Goal: Check status: Check status

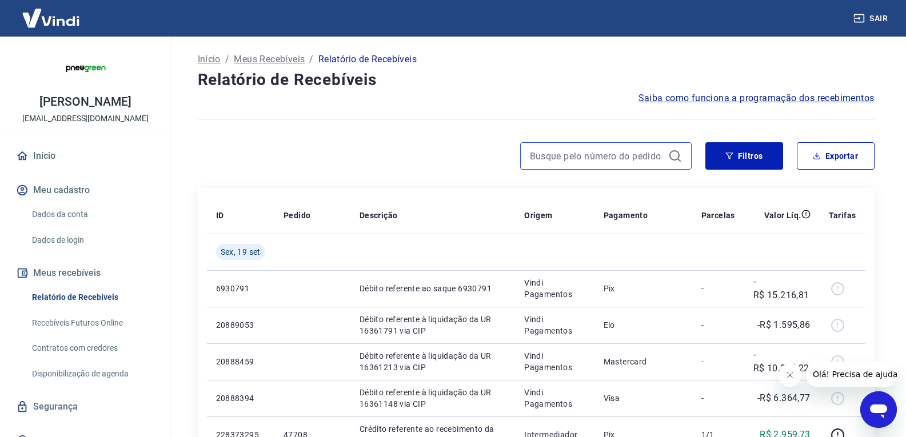
click at [562, 157] on input at bounding box center [597, 156] width 134 height 17
paste input "47704"
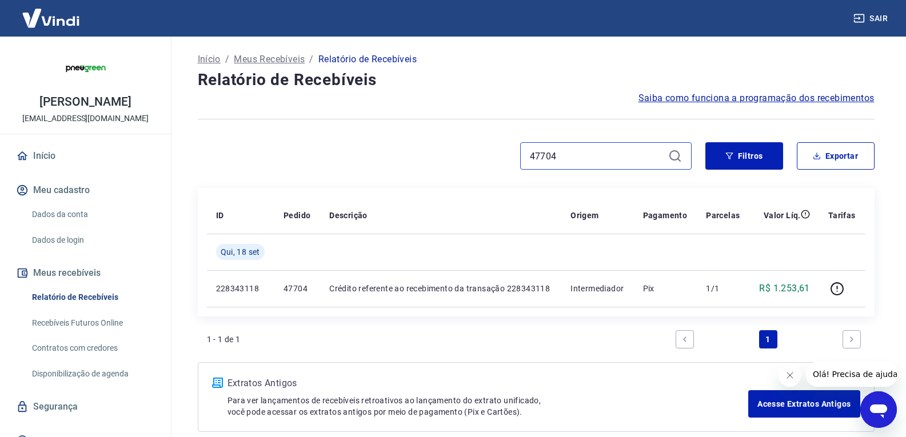
click at [580, 153] on input "47704" at bounding box center [597, 156] width 134 height 17
paste input "2"
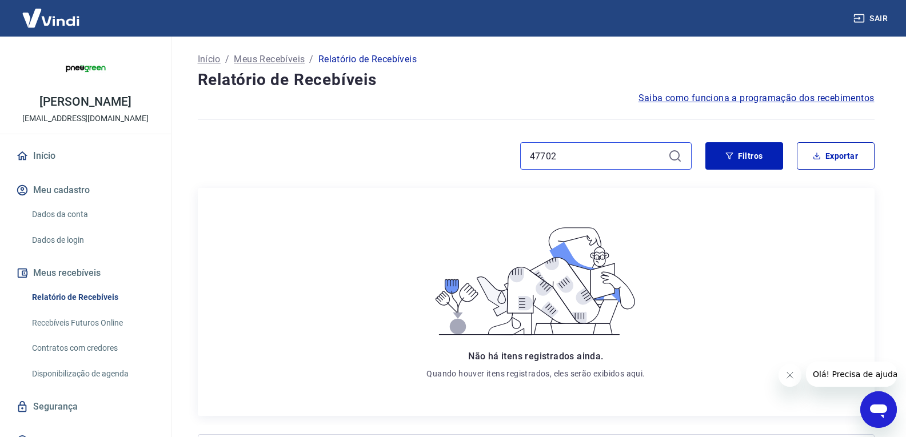
click at [593, 153] on input "47702" at bounding box center [597, 156] width 134 height 17
paste input "696"
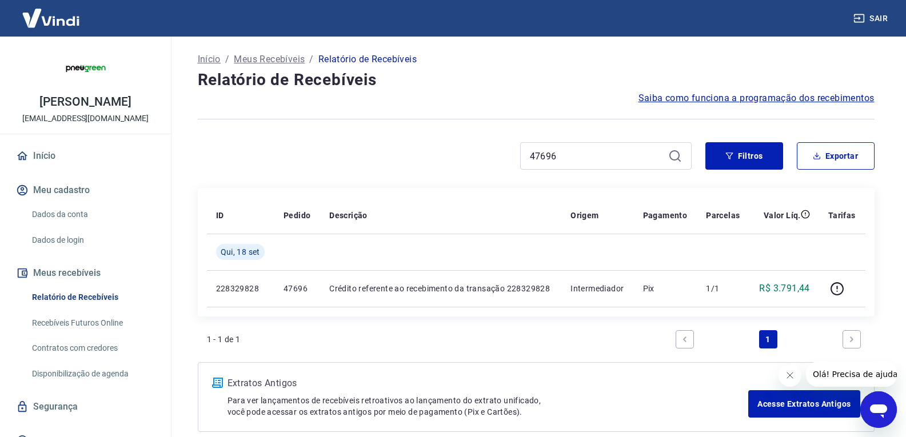
click at [606, 166] on div "47696" at bounding box center [606, 155] width 172 height 27
click at [596, 158] on input "47696" at bounding box center [597, 156] width 134 height 17
click at [595, 158] on input "47696" at bounding box center [597, 156] width 134 height 17
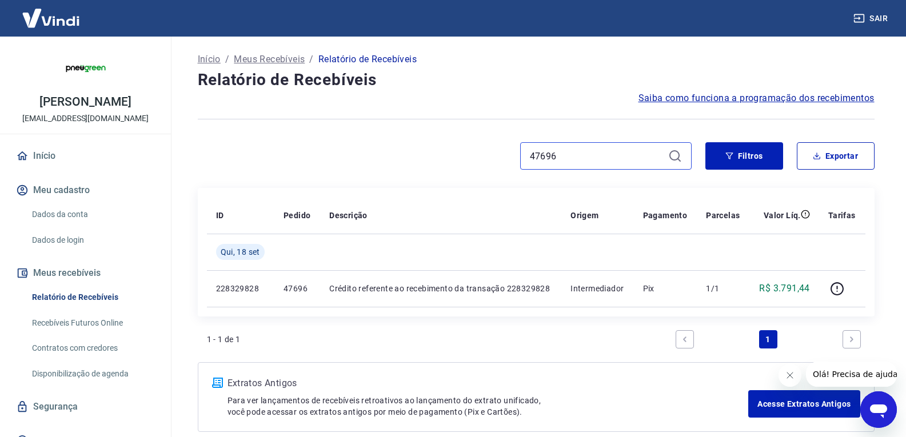
paste input "4"
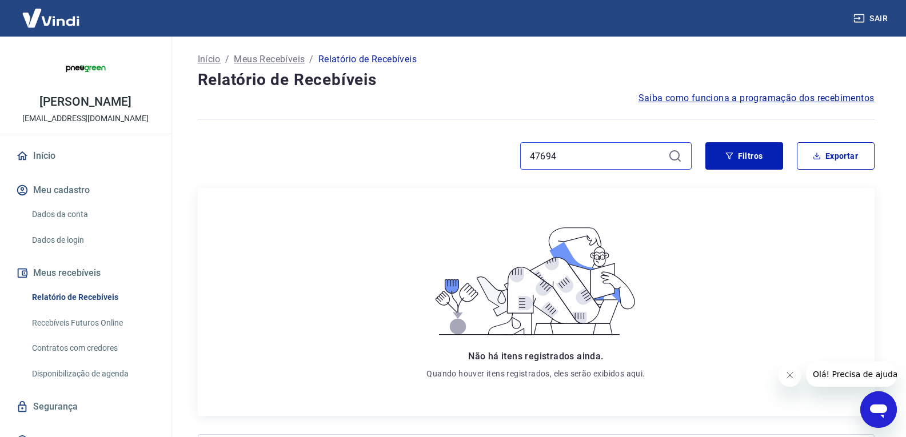
click at [569, 148] on input "47694" at bounding box center [597, 156] width 134 height 17
paste input "2"
click at [609, 149] on input "47692" at bounding box center [597, 156] width 134 height 17
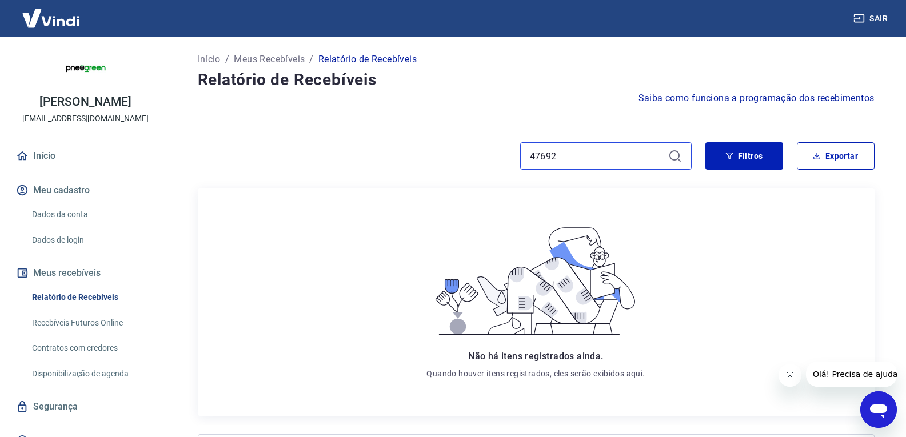
paste input "0"
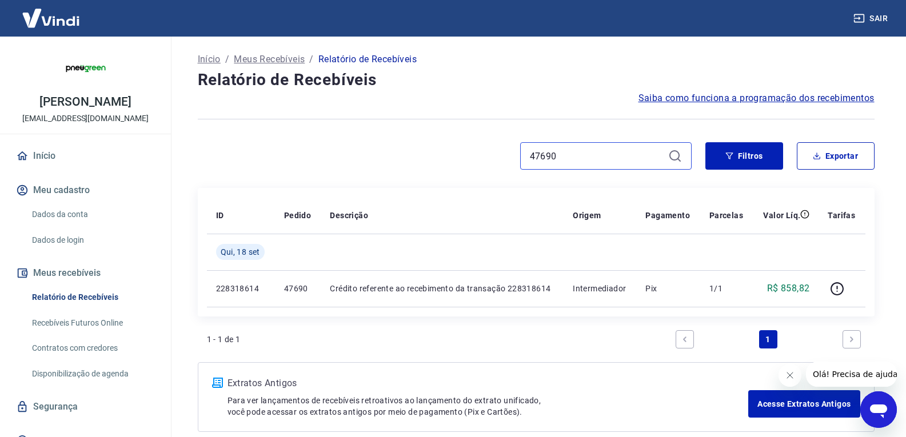
click at [569, 150] on input "47690" at bounding box center [597, 156] width 134 height 17
paste input "88"
click at [579, 154] on input "47688" at bounding box center [597, 156] width 134 height 17
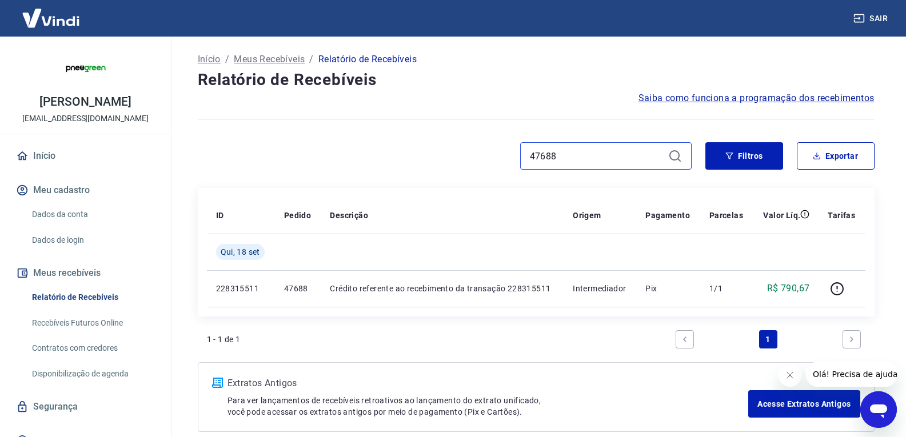
paste input "4"
paste input "47682"
click at [596, 158] on input "4768447682" at bounding box center [597, 156] width 134 height 17
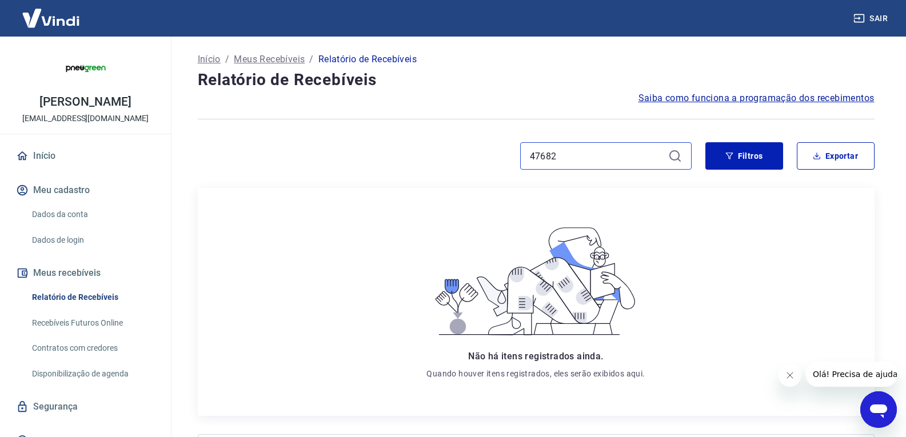
click at [586, 154] on input "47682" at bounding box center [597, 156] width 134 height 17
paste input "90"
type input "47690"
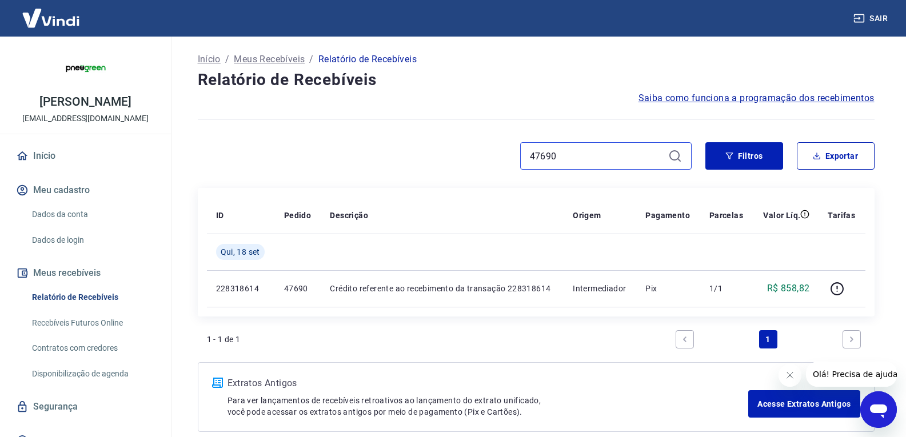
drag, startPoint x: 565, startPoint y: 152, endPoint x: 517, endPoint y: 148, distance: 48.8
click at [517, 148] on div "47690" at bounding box center [445, 155] width 494 height 27
click at [730, 153] on icon "button" at bounding box center [730, 156] width 8 height 8
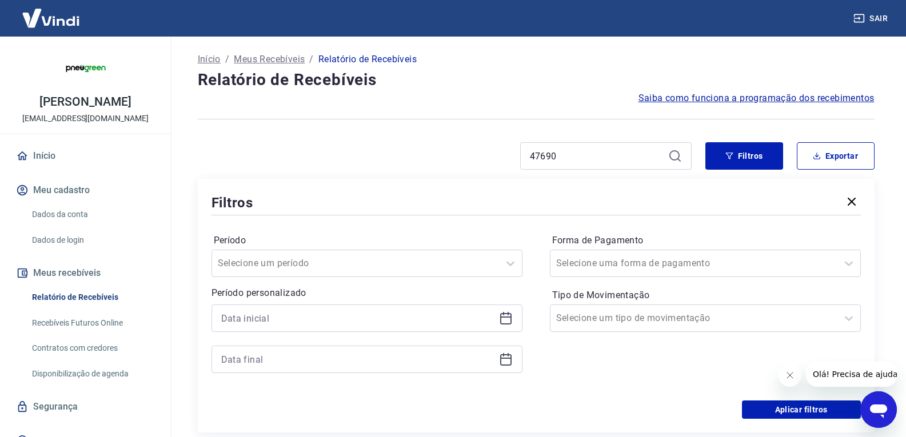
click at [671, 158] on icon at bounding box center [675, 155] width 10 height 10
click at [590, 157] on input "47690" at bounding box center [597, 156] width 134 height 17
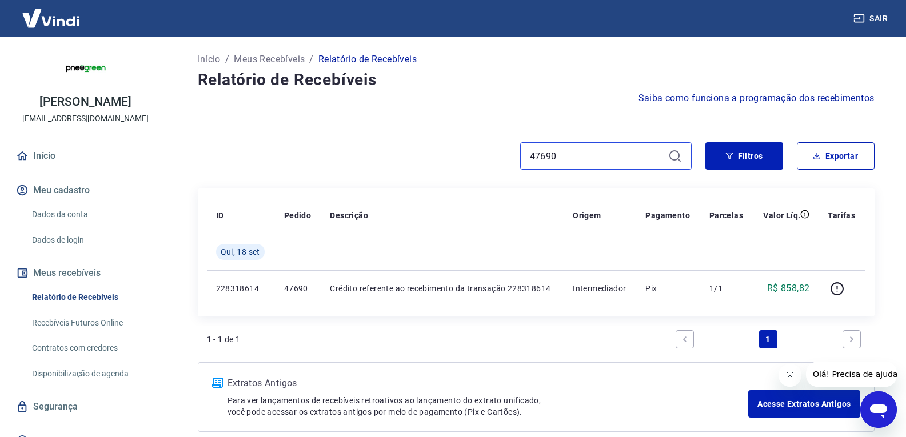
click at [560, 161] on input "47690" at bounding box center [597, 156] width 134 height 17
click at [595, 159] on input "47690" at bounding box center [597, 156] width 134 height 17
paste input "88"
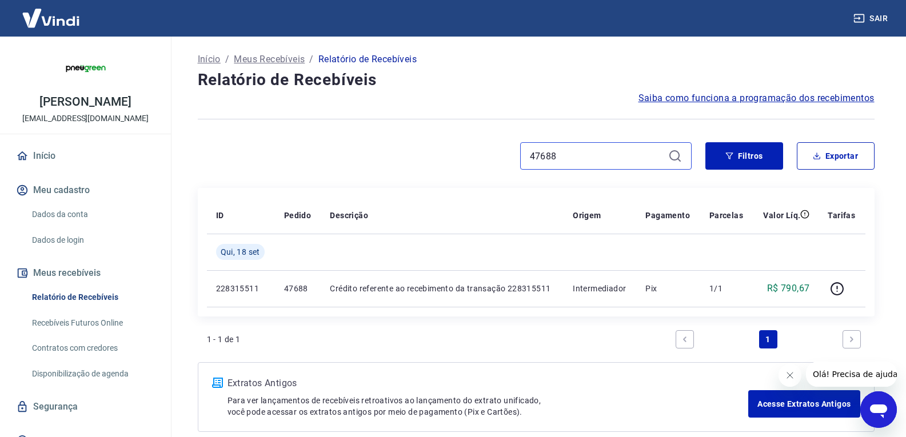
click at [596, 151] on input "47688" at bounding box center [597, 156] width 134 height 17
paste input "4"
click at [555, 158] on input "47684" at bounding box center [597, 156] width 134 height 17
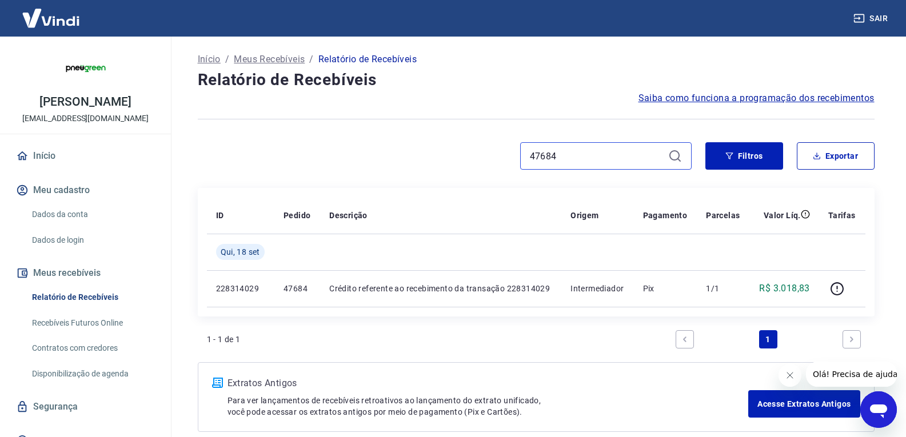
paste input "78"
click at [586, 161] on input "47678" at bounding box center [597, 156] width 134 height 17
paste input "6"
click at [600, 158] on input "47676" at bounding box center [597, 156] width 134 height 17
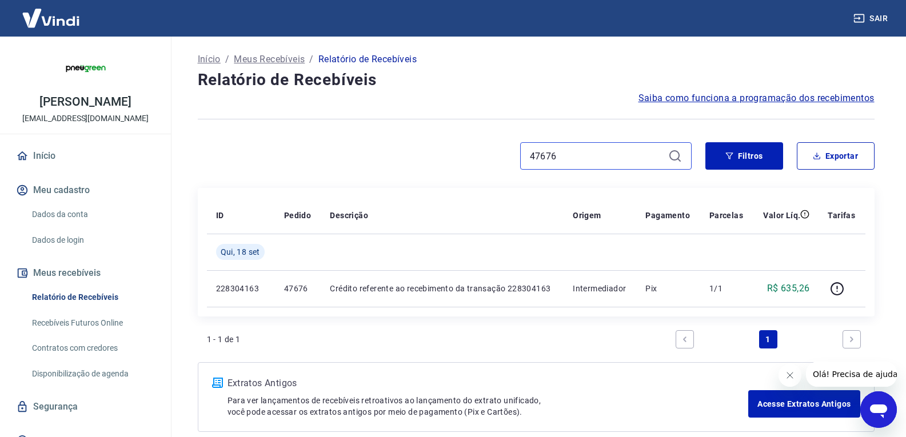
click at [600, 158] on input "47676" at bounding box center [597, 156] width 134 height 17
paste input "4"
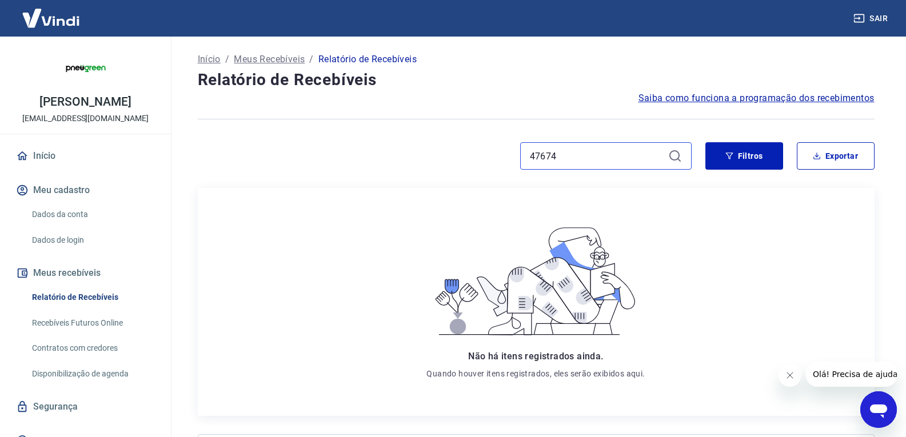
click at [626, 149] on input "47674" at bounding box center [597, 156] width 134 height 17
paste input "68"
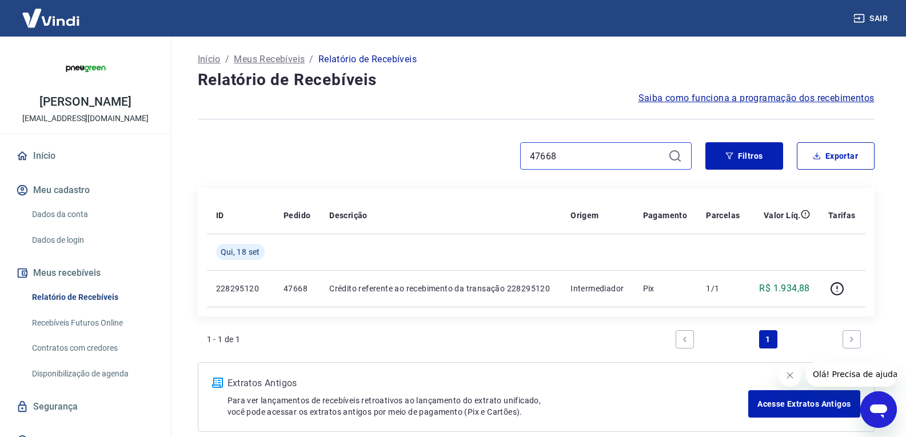
click at [602, 155] on input "47668" at bounding box center [597, 156] width 134 height 17
paste input "50"
click at [581, 150] on input "47650" at bounding box center [597, 156] width 134 height 17
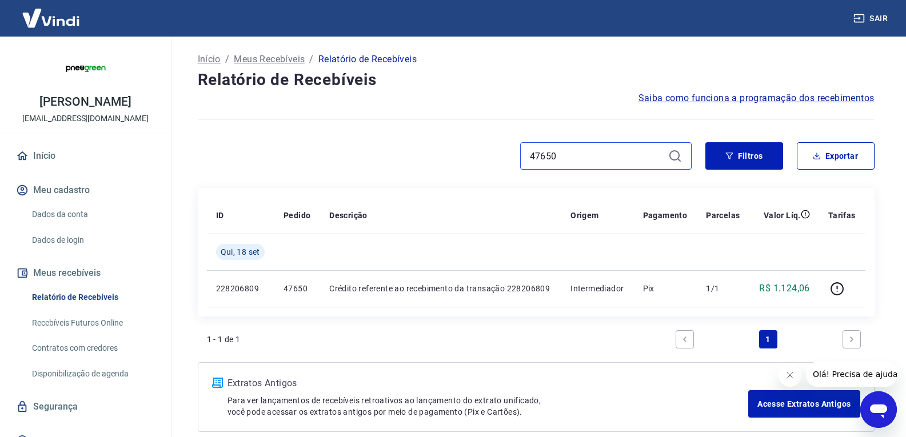
paste input "48"
type input "47648"
